Goal: Task Accomplishment & Management: Use online tool/utility

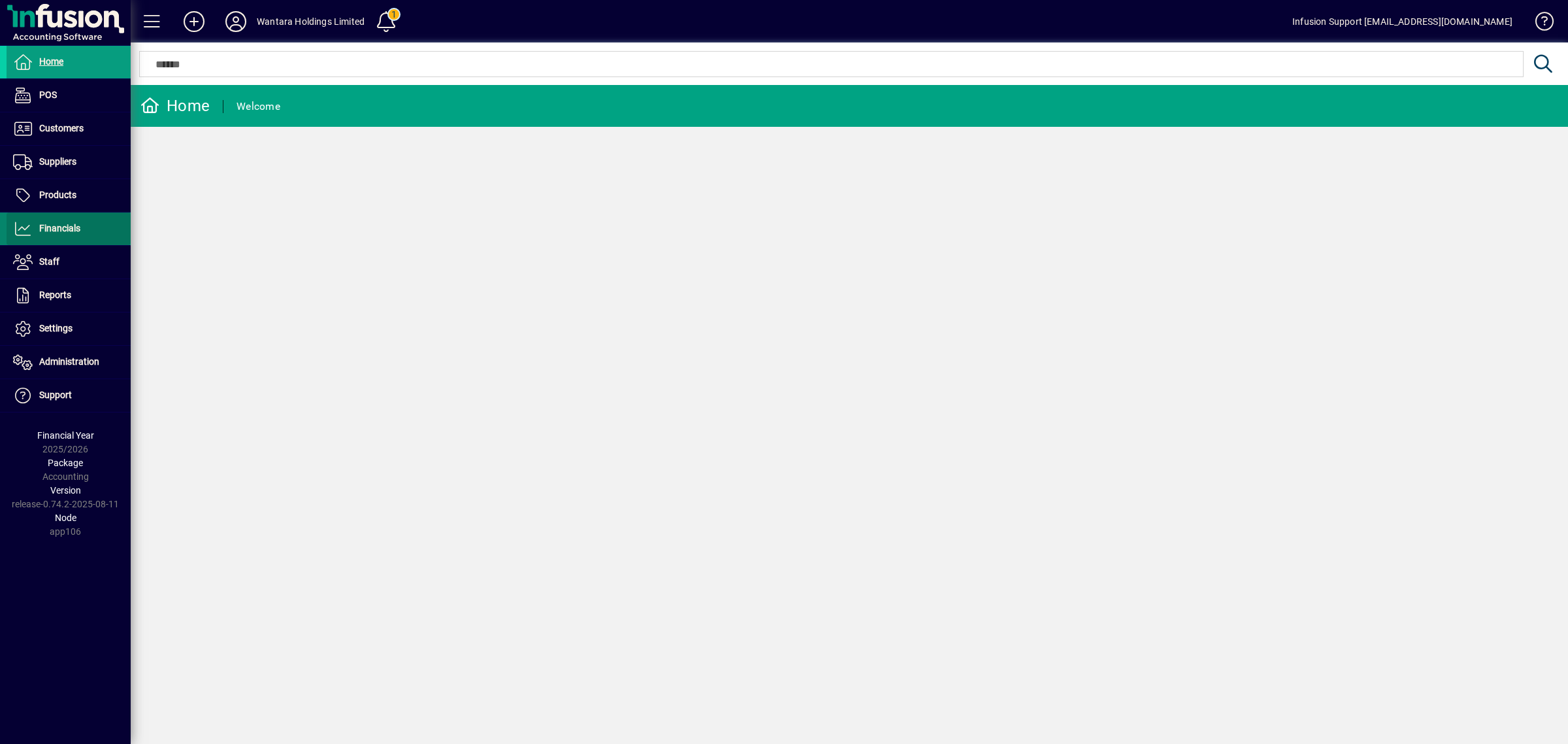
click at [79, 223] on span "Financials" at bounding box center [60, 228] width 41 height 11
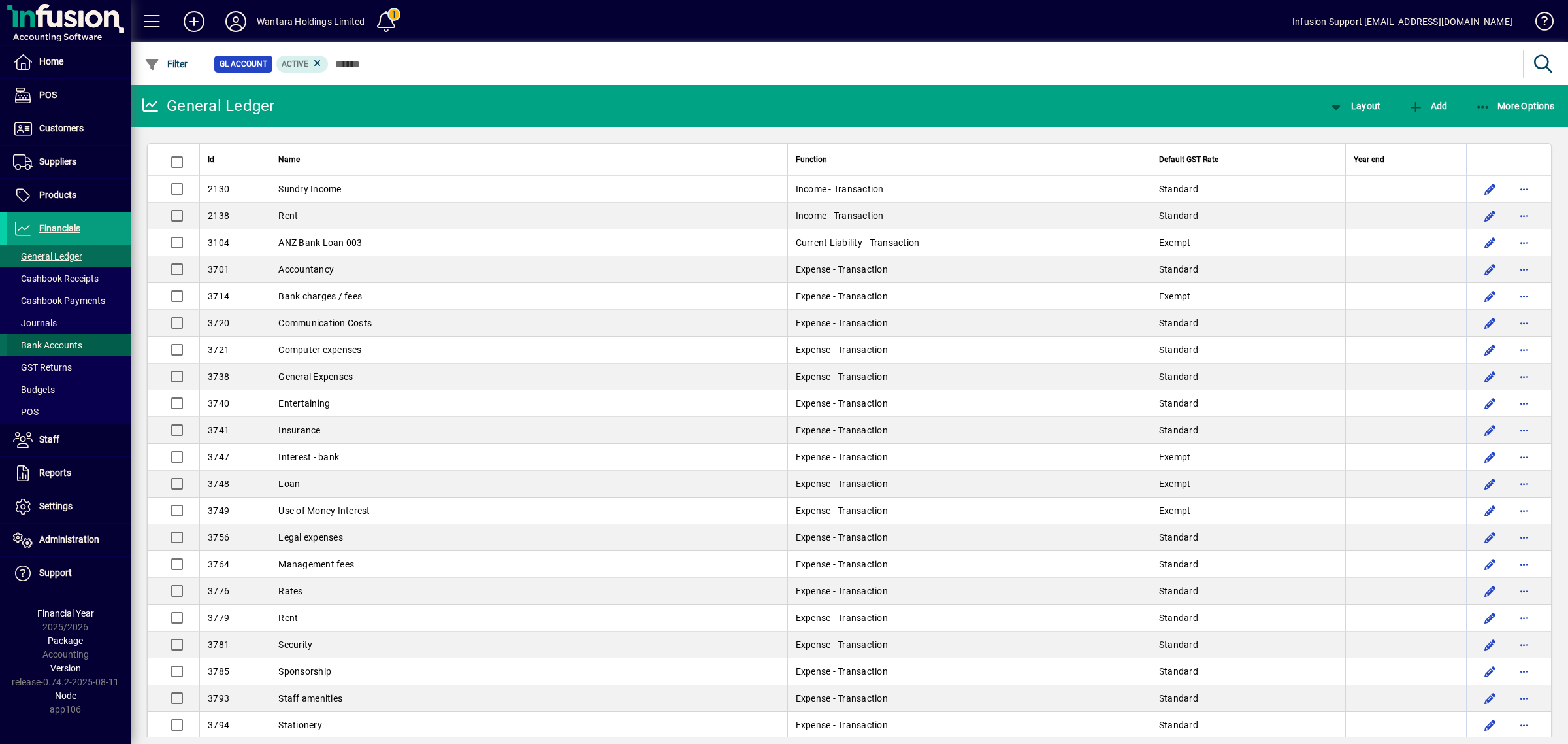
click at [60, 342] on span "Bank Accounts" at bounding box center [47, 345] width 69 height 11
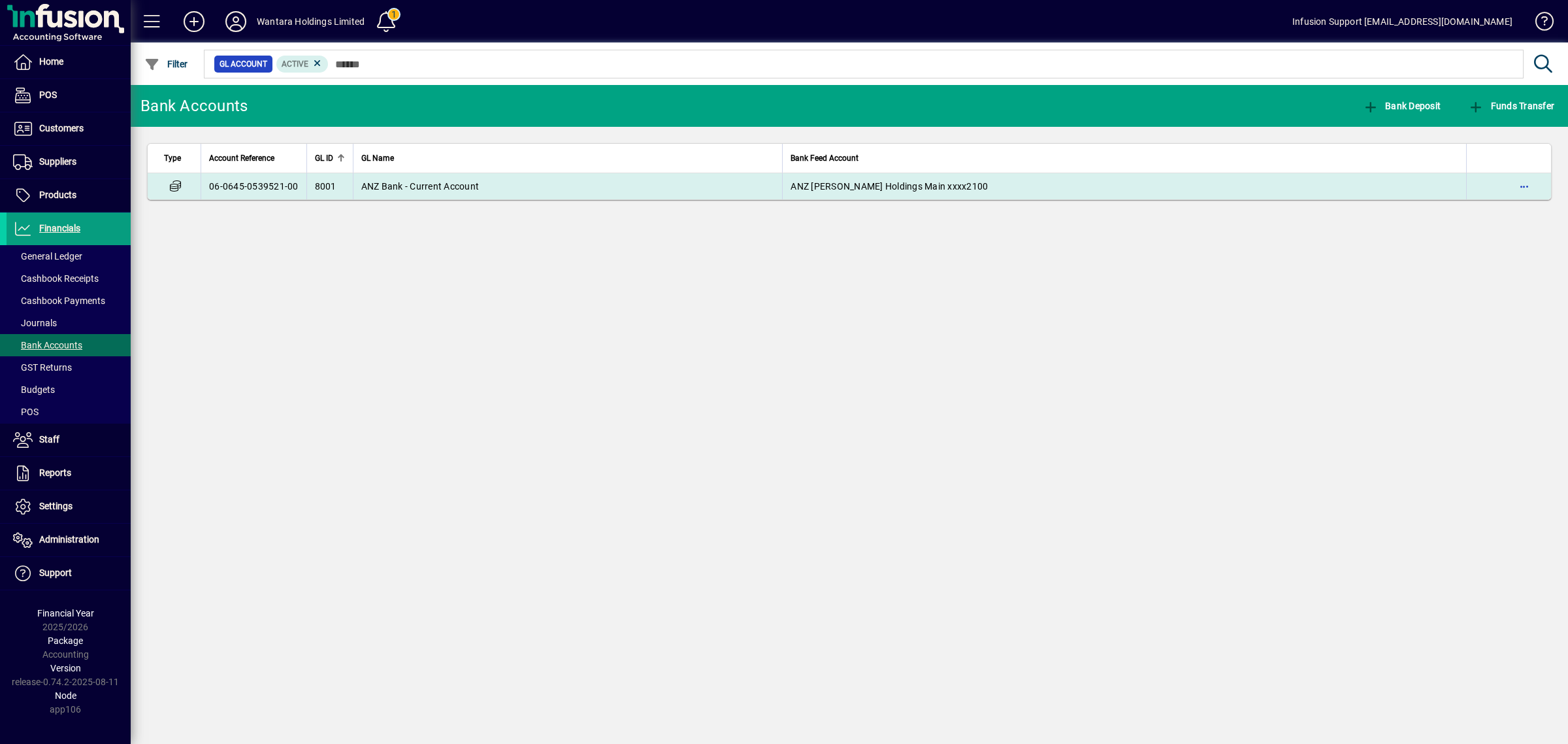
click at [508, 191] on td "ANZ Bank - Current Account" at bounding box center [567, 186] width 430 height 26
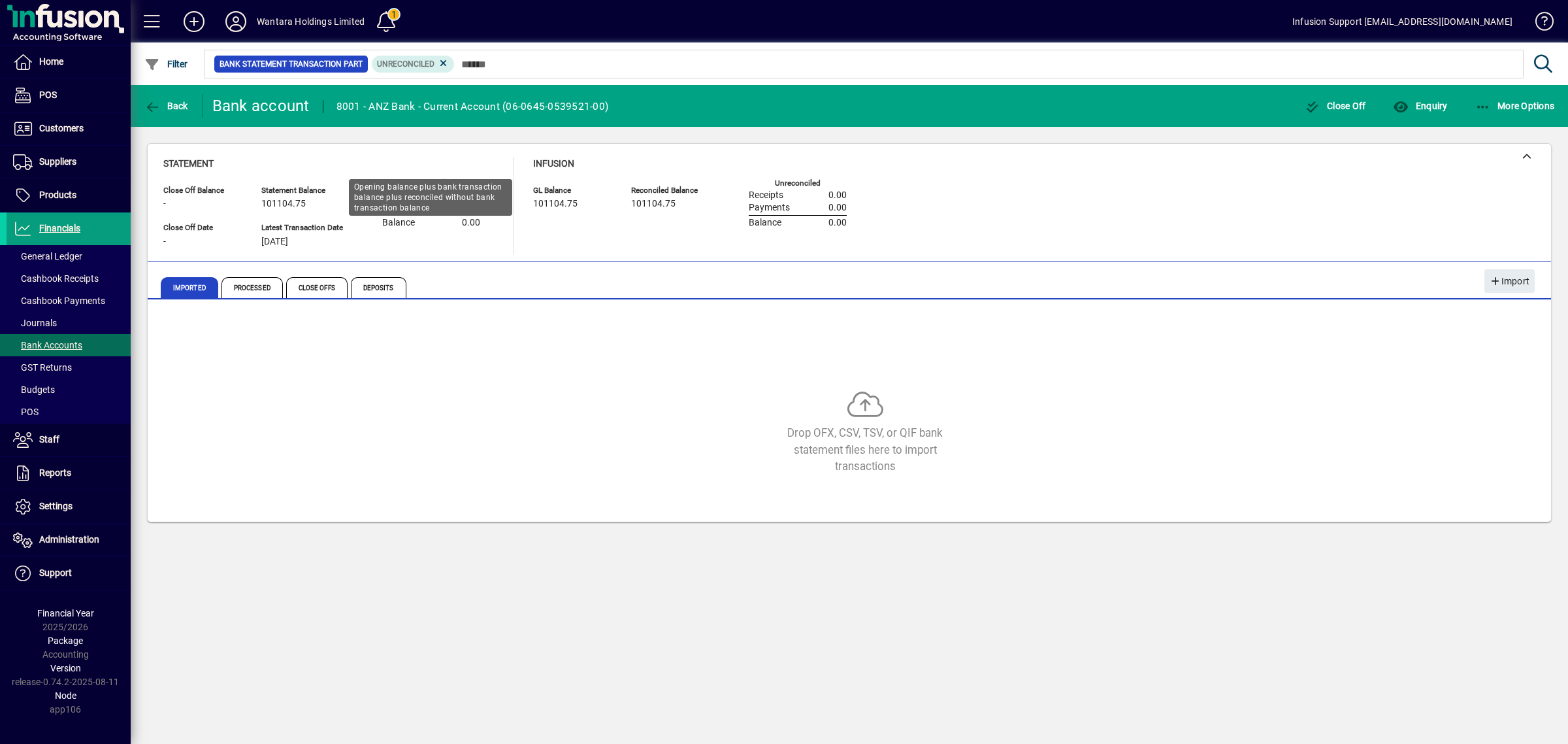
click at [268, 201] on span "101104.75" at bounding box center [283, 204] width 44 height 11
click at [530, 191] on div "Statement Close Off Balance - Close Off Date - Statement Balance 101104.75 Late…" at bounding box center [515, 206] width 703 height 98
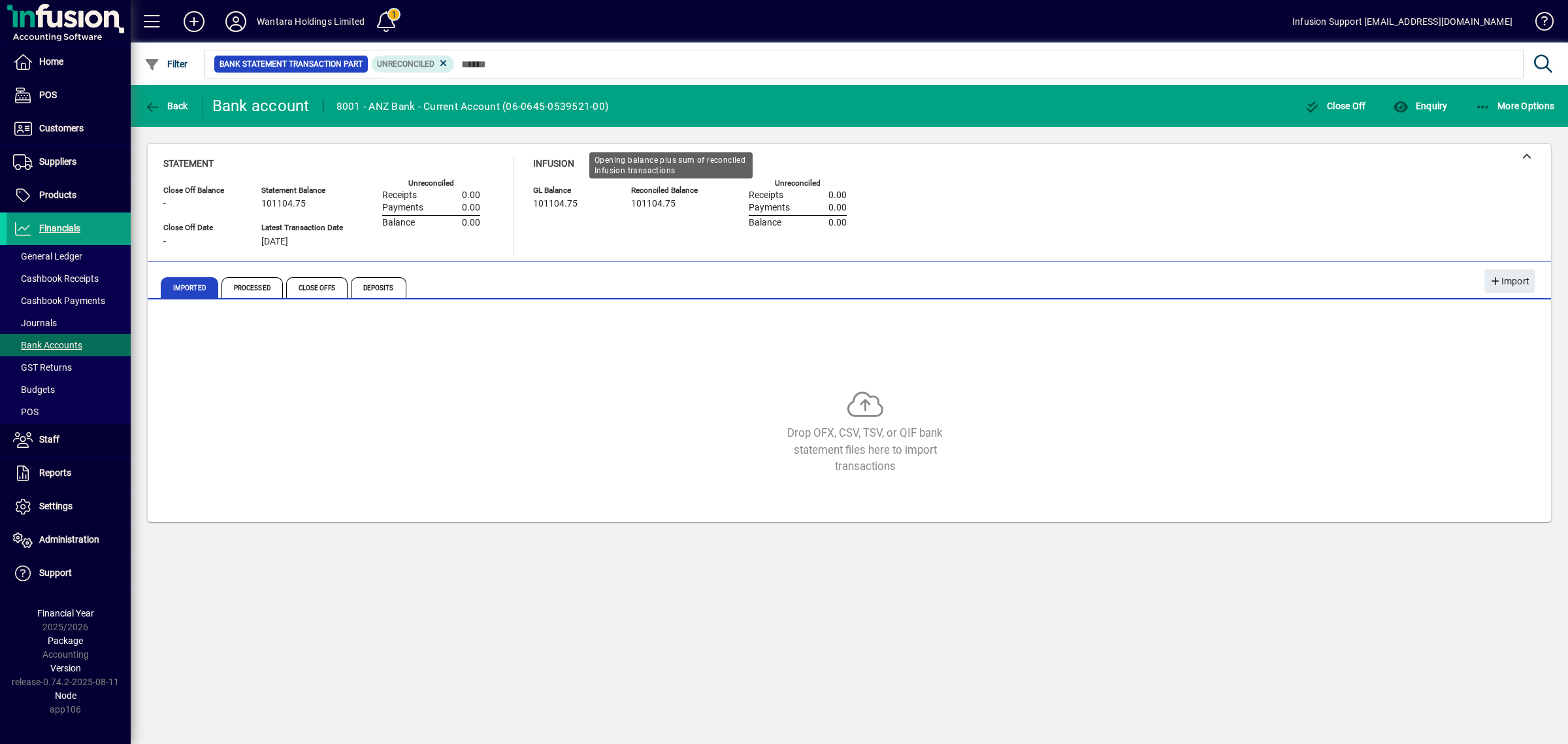
drag, startPoint x: 653, startPoint y: 197, endPoint x: 392, endPoint y: 308, distance: 283.6
click at [652, 200] on div "101104.75" at bounding box center [671, 204] width 78 height 14
drag, startPoint x: 518, startPoint y: 366, endPoint x: 406, endPoint y: 304, distance: 128.0
click at [517, 363] on div "Drop OFX, CSV, TSV, or QIF bank statement files here to import transactions" at bounding box center [849, 413] width 1372 height 196
click at [313, 286] on span "Close Offs" at bounding box center [317, 288] width 62 height 21
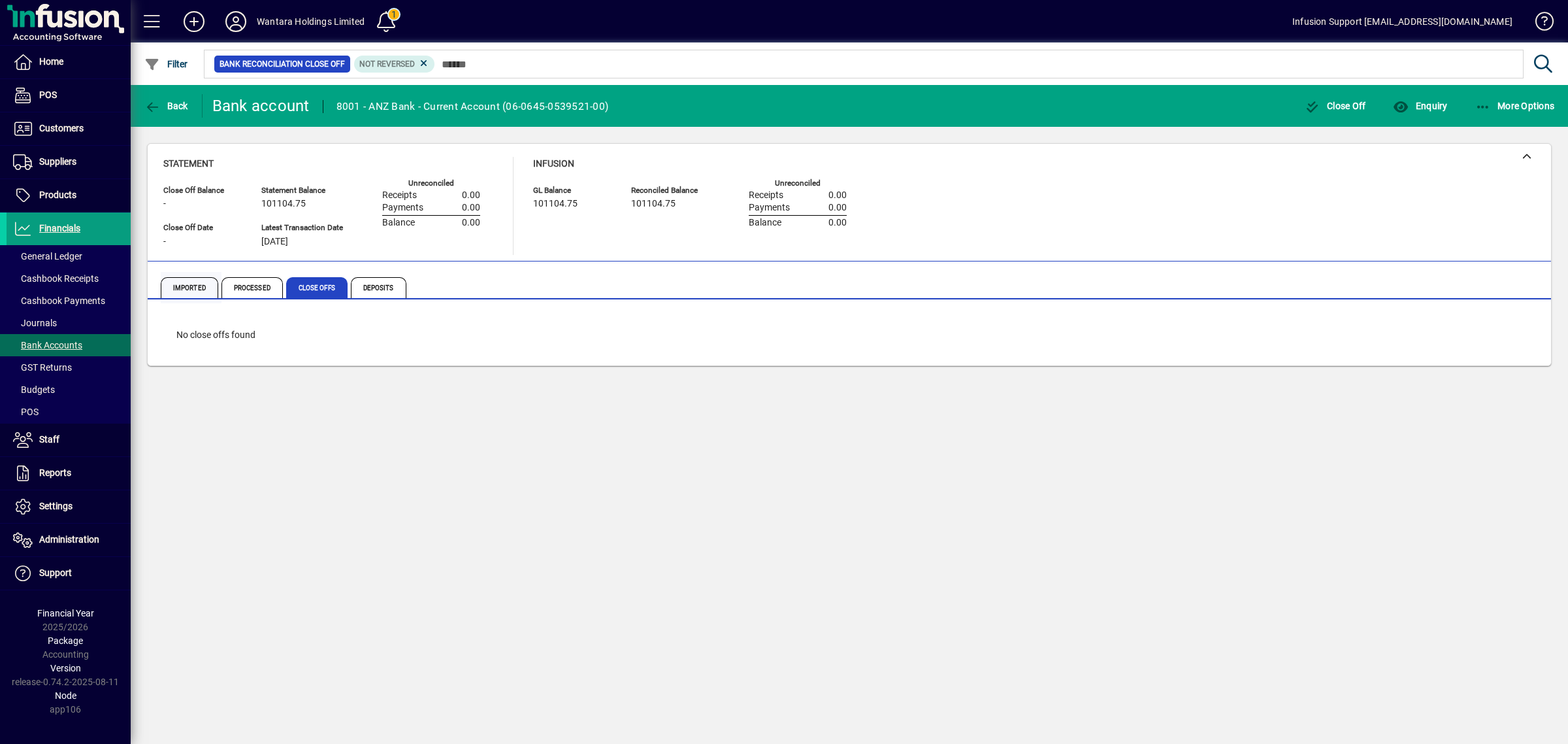
click at [204, 283] on span "Imported" at bounding box center [189, 288] width 57 height 21
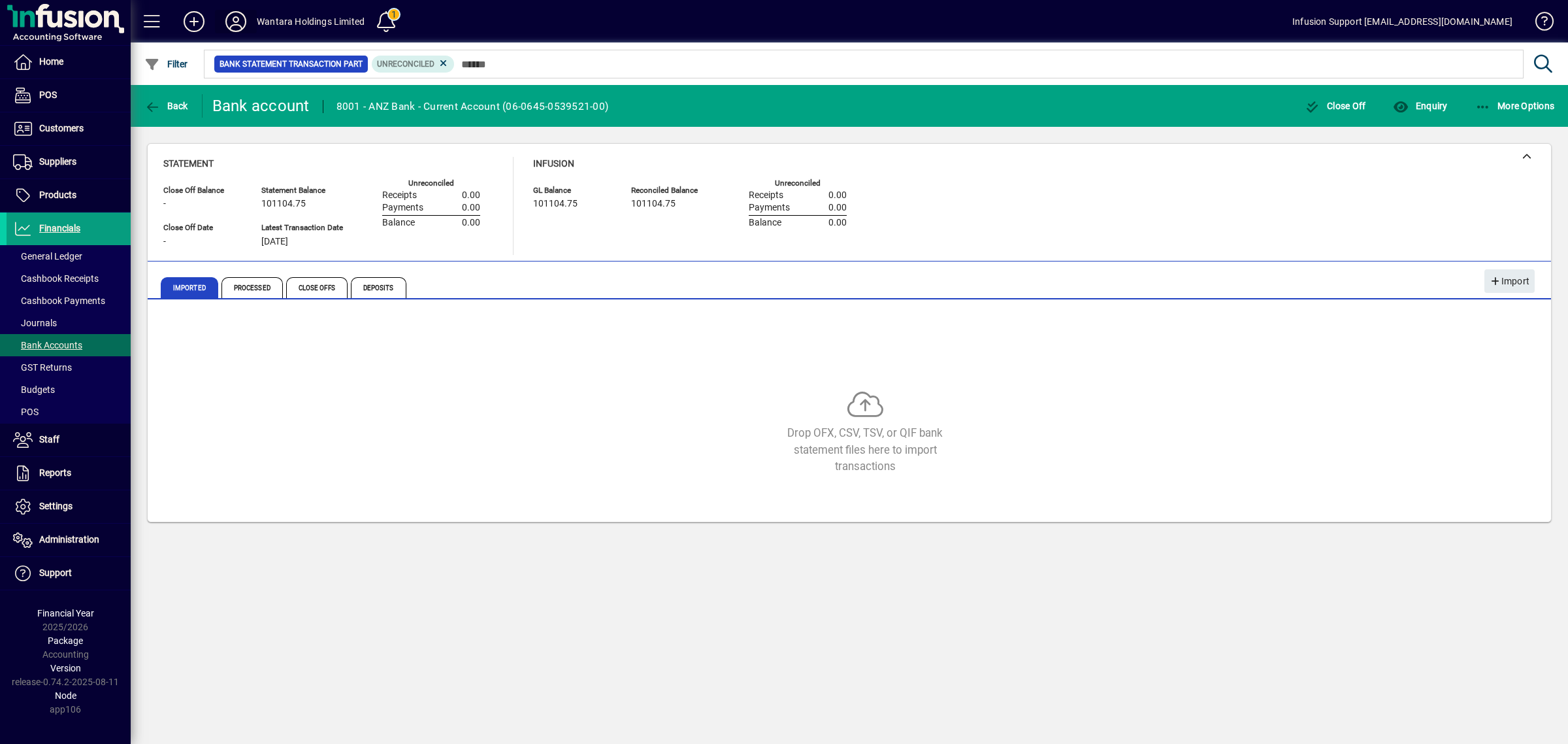
click at [237, 20] on icon at bounding box center [236, 22] width 26 height 21
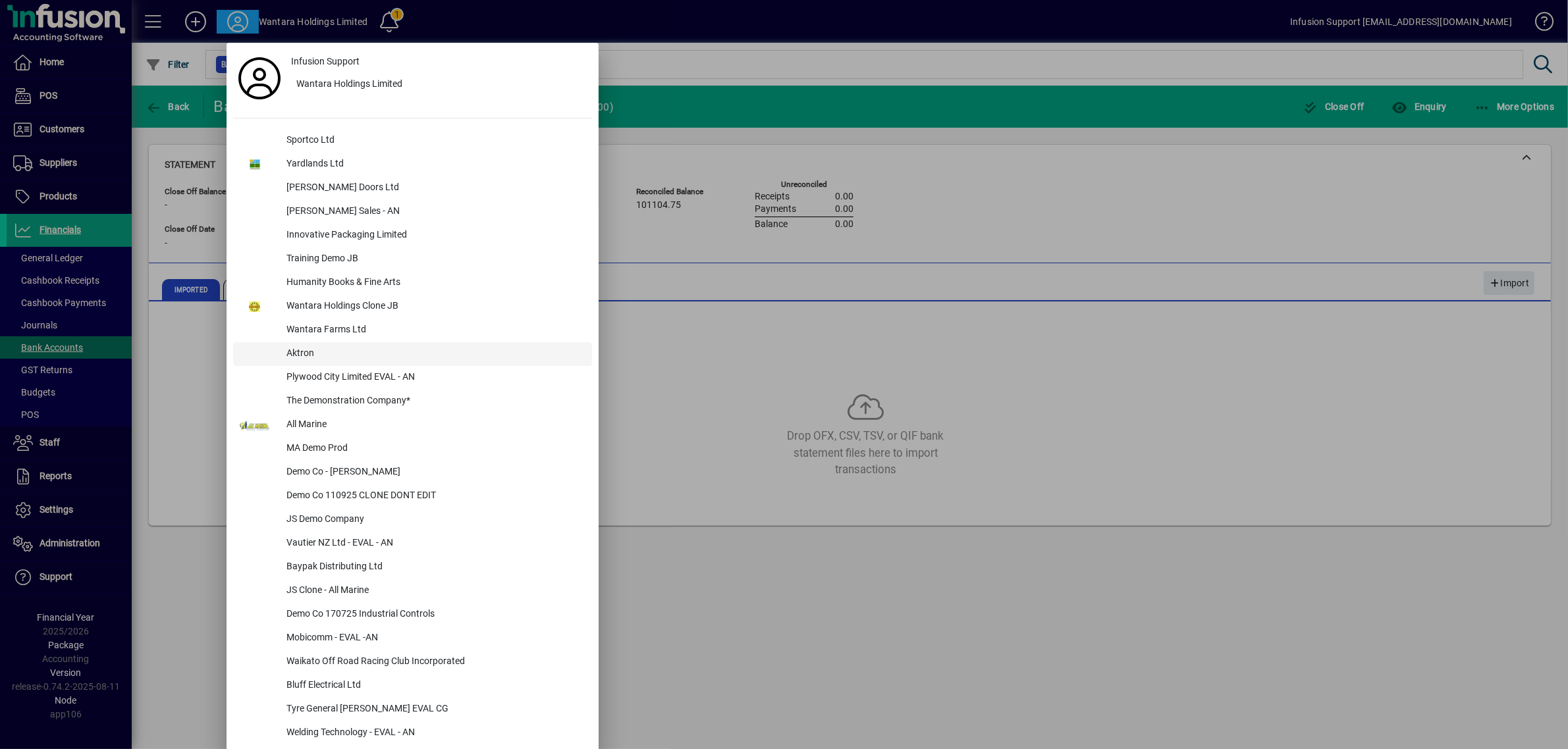
click at [303, 344] on div "Aktron" at bounding box center [434, 354] width 316 height 24
